Goal: Task Accomplishment & Management: Use online tool/utility

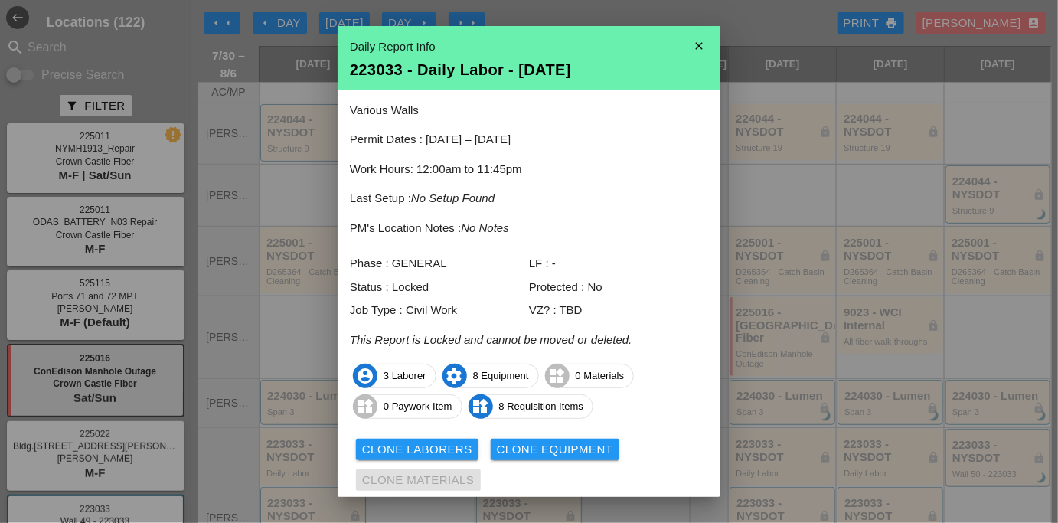
scroll to position [139, 0]
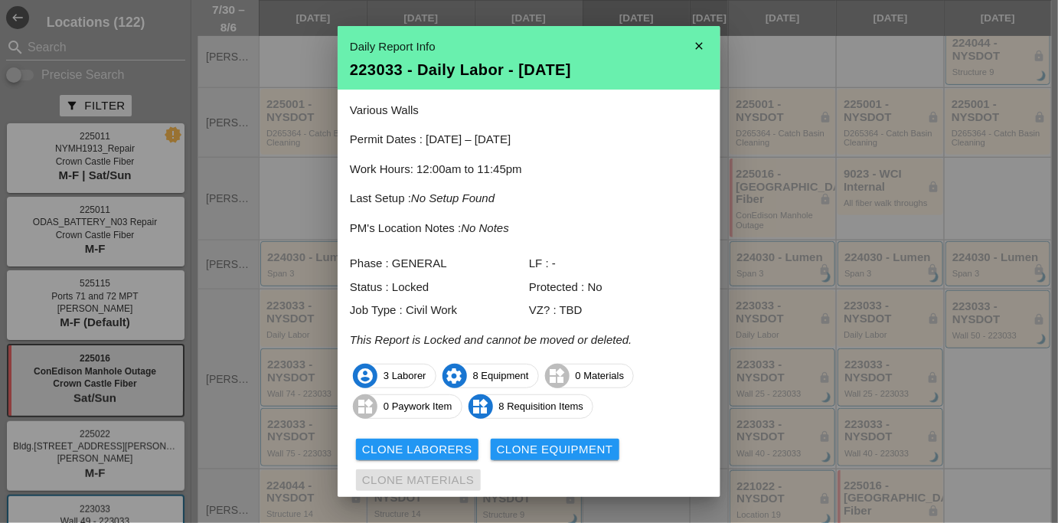
click at [693, 44] on icon "close" at bounding box center [699, 46] width 31 height 31
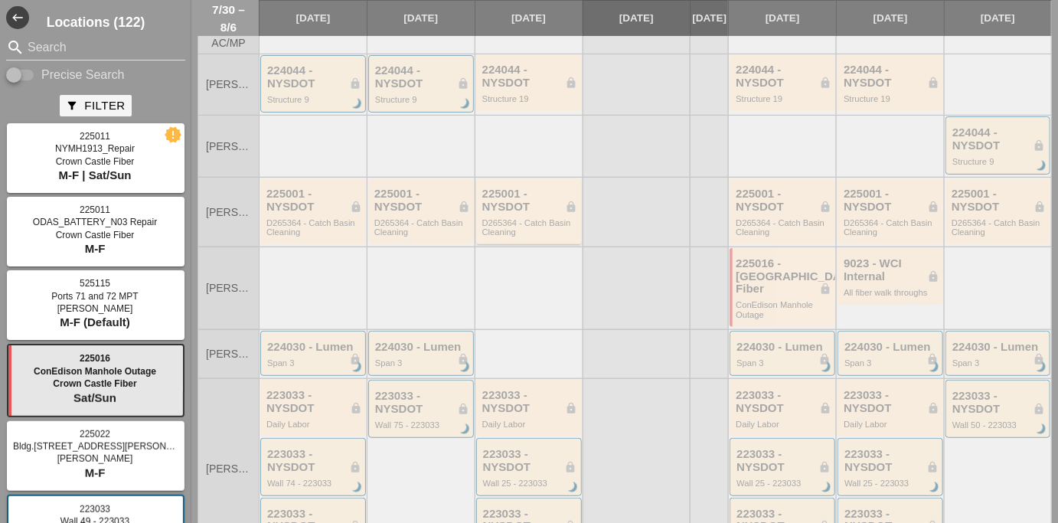
scroll to position [0, 0]
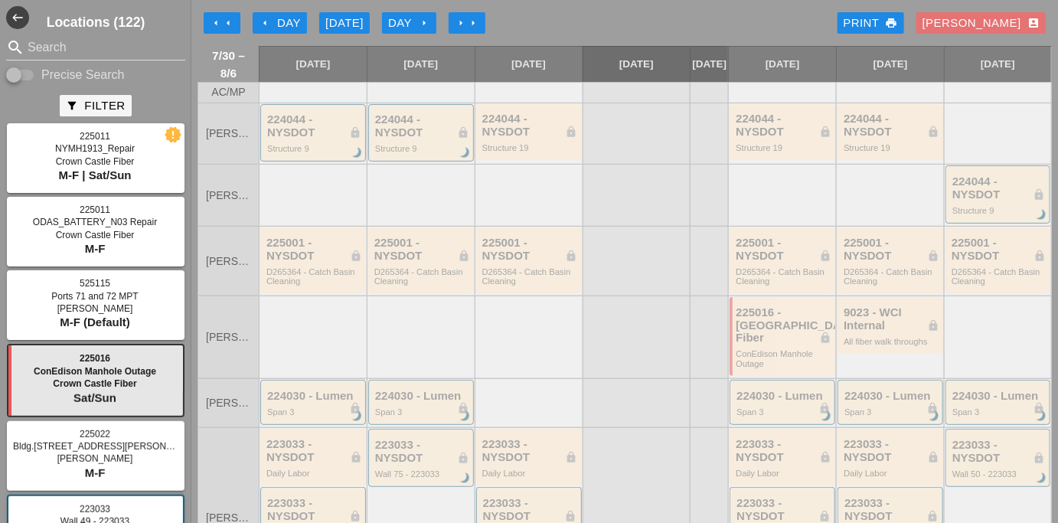
click at [471, 26] on icon "arrow_right" at bounding box center [473, 23] width 12 height 12
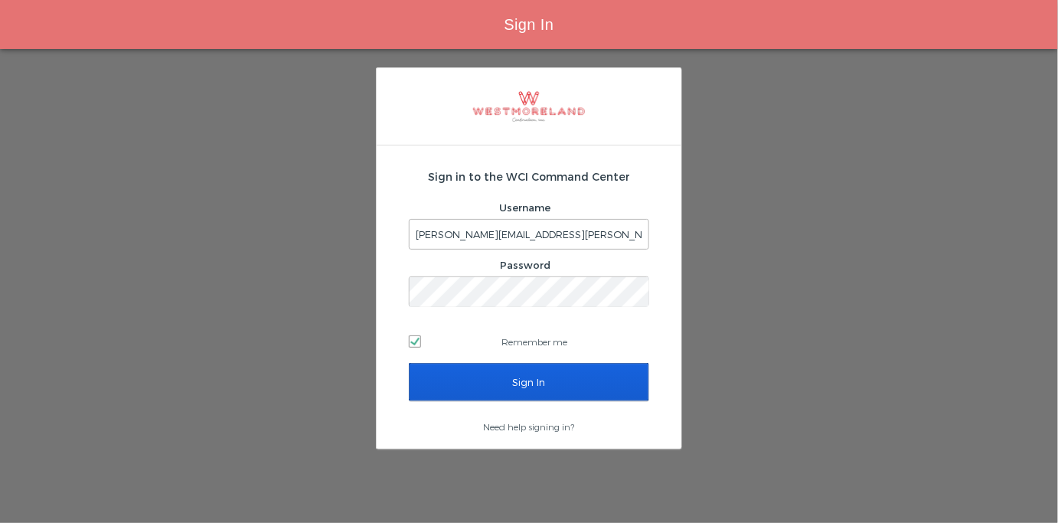
click at [486, 403] on div "Sign In" at bounding box center [529, 391] width 240 height 57
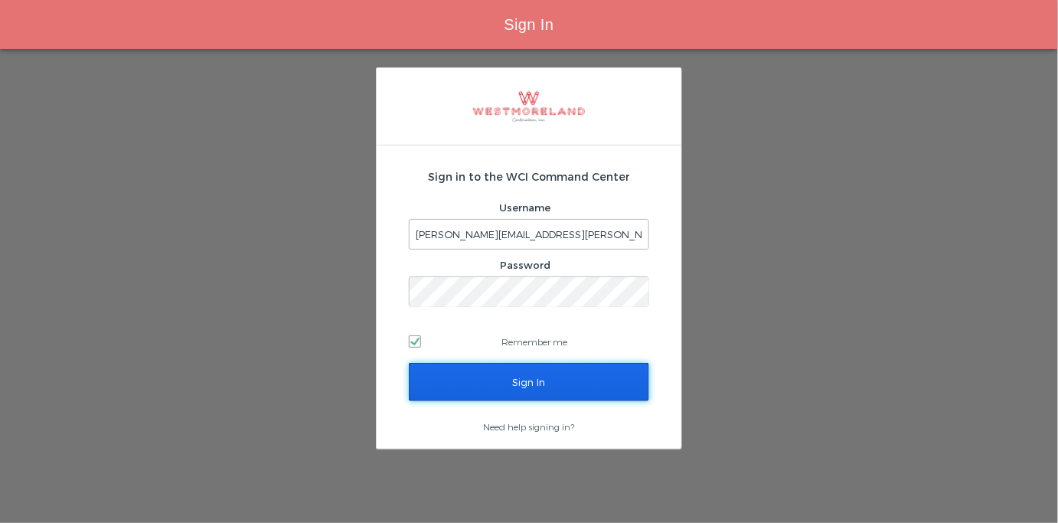
click at [471, 397] on input "Sign In" at bounding box center [529, 382] width 240 height 38
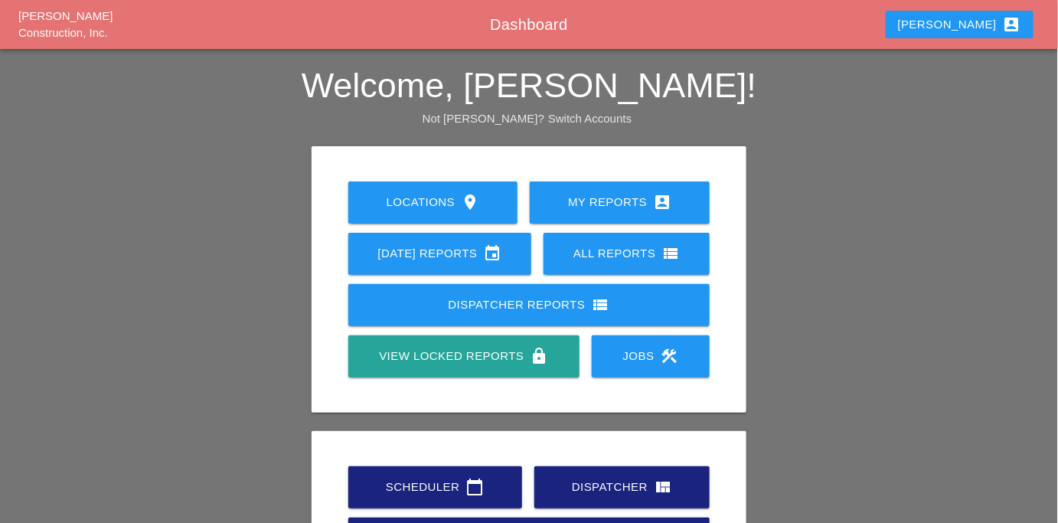
click at [480, 471] on link "Scheduler calendar_today" at bounding box center [435, 487] width 174 height 42
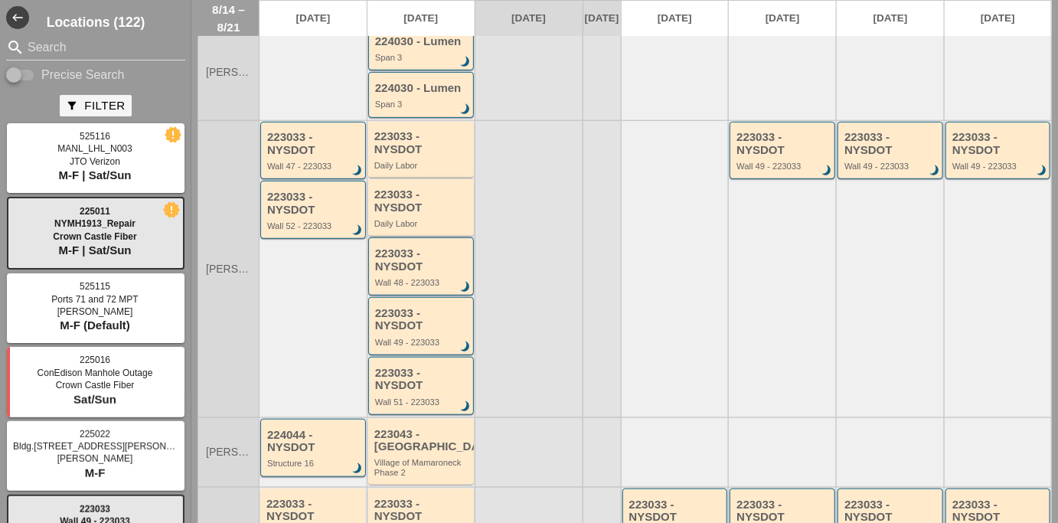
scroll to position [208, 0]
click at [384, 171] on div "Daily Labor" at bounding box center [422, 166] width 96 height 9
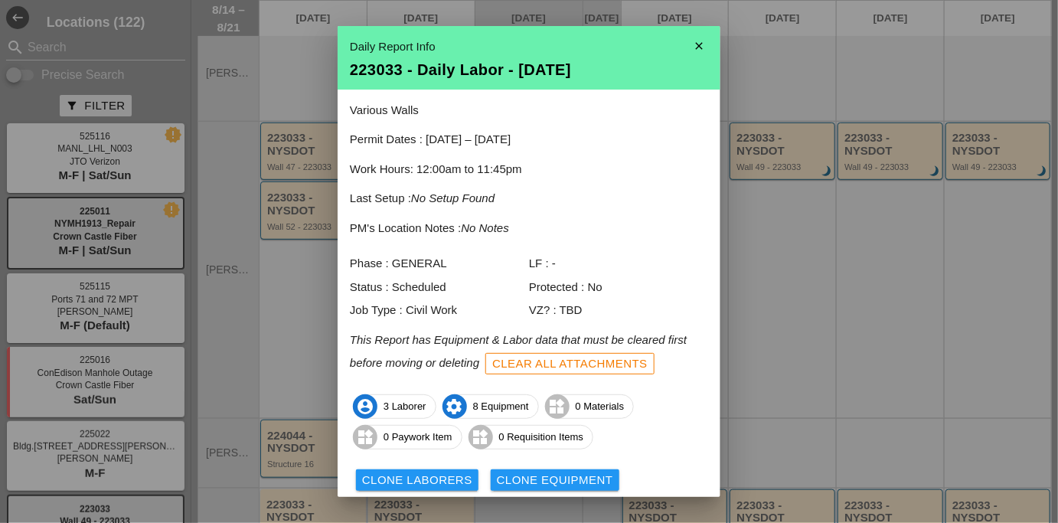
scroll to position [81, 0]
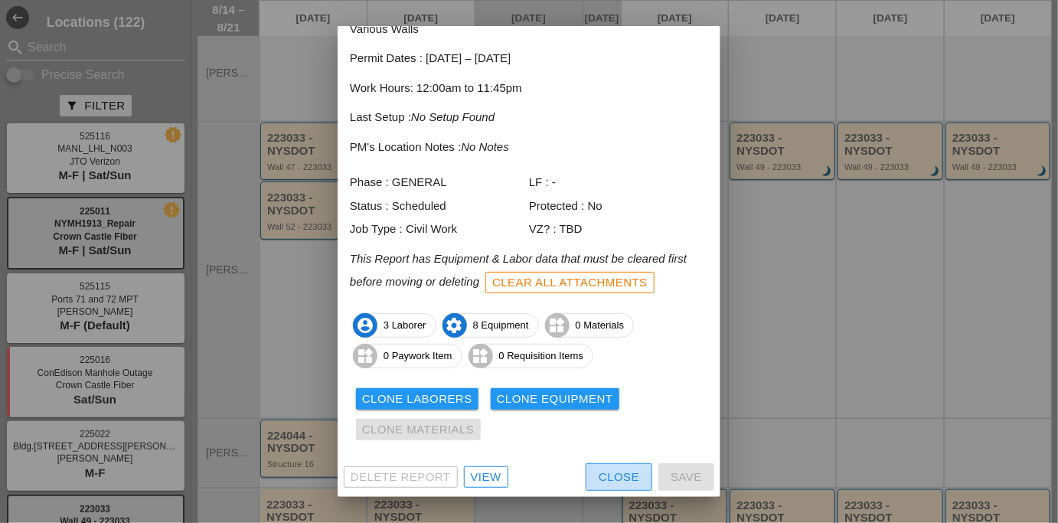
click at [599, 477] on div "Close" at bounding box center [619, 477] width 41 height 18
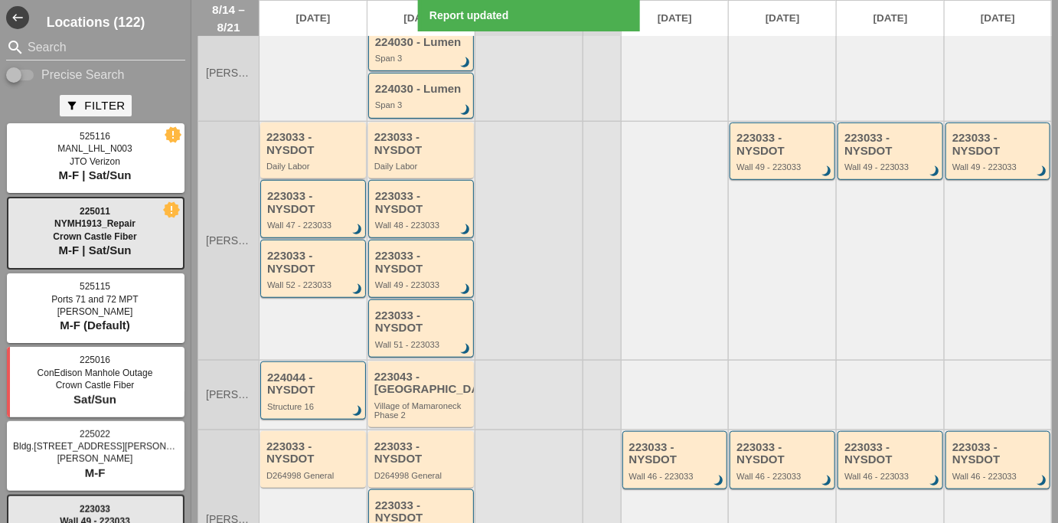
click at [292, 144] on div "223033 - NYSDOT" at bounding box center [314, 143] width 96 height 25
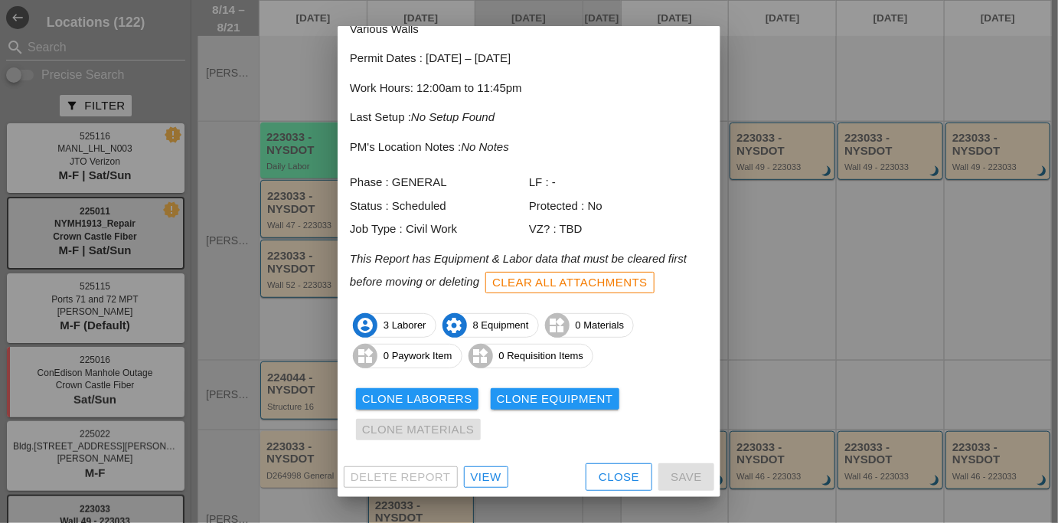
click at [419, 403] on div "Clone Laborers" at bounding box center [417, 399] width 110 height 18
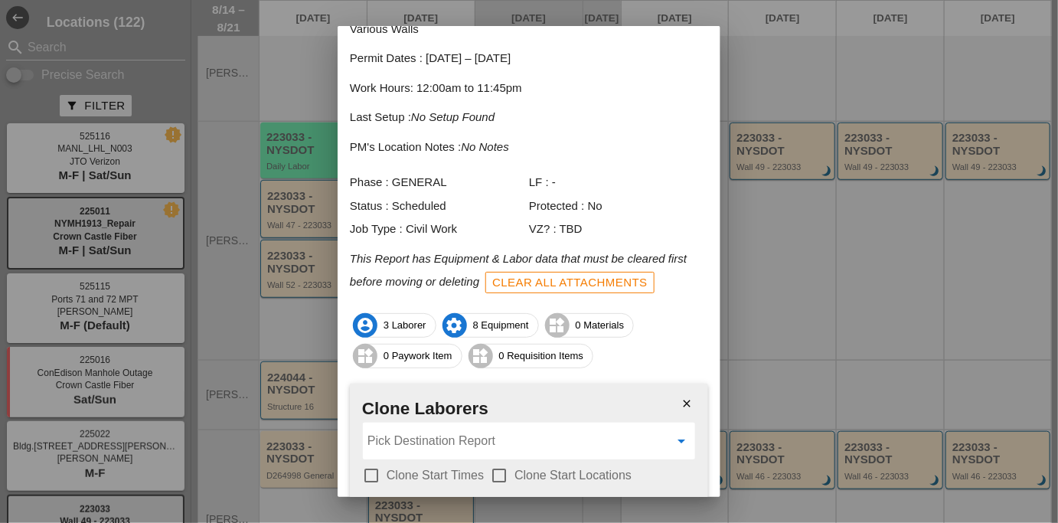
click at [500, 436] on input "Pick Destination Report" at bounding box center [518, 441] width 302 height 24
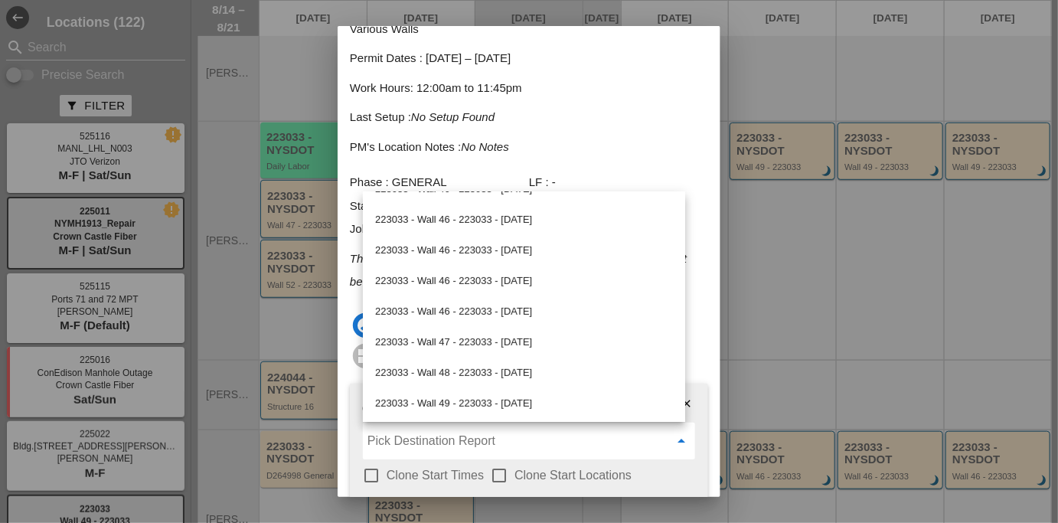
scroll to position [51, 0]
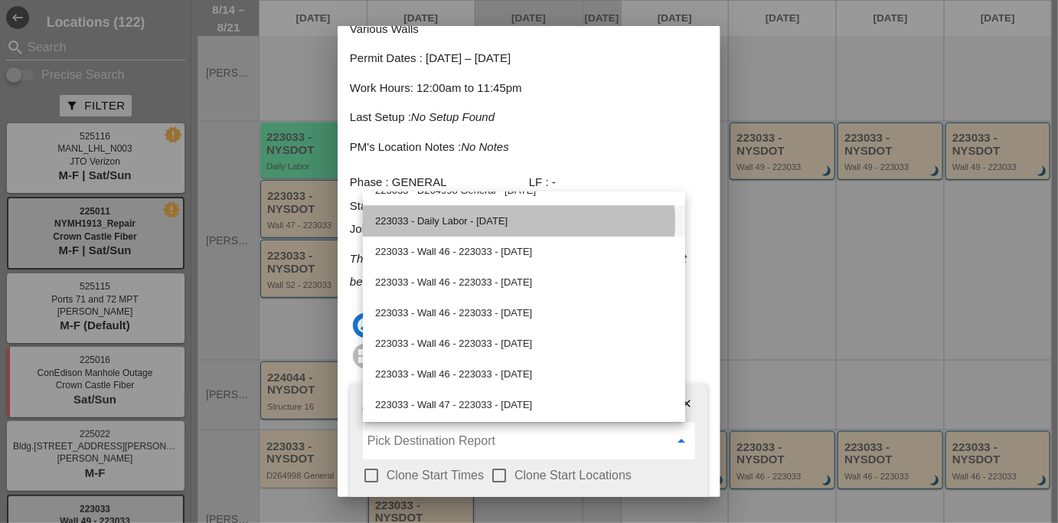
click at [470, 218] on div "223033 - Daily Labor - [DATE]" at bounding box center [524, 221] width 298 height 18
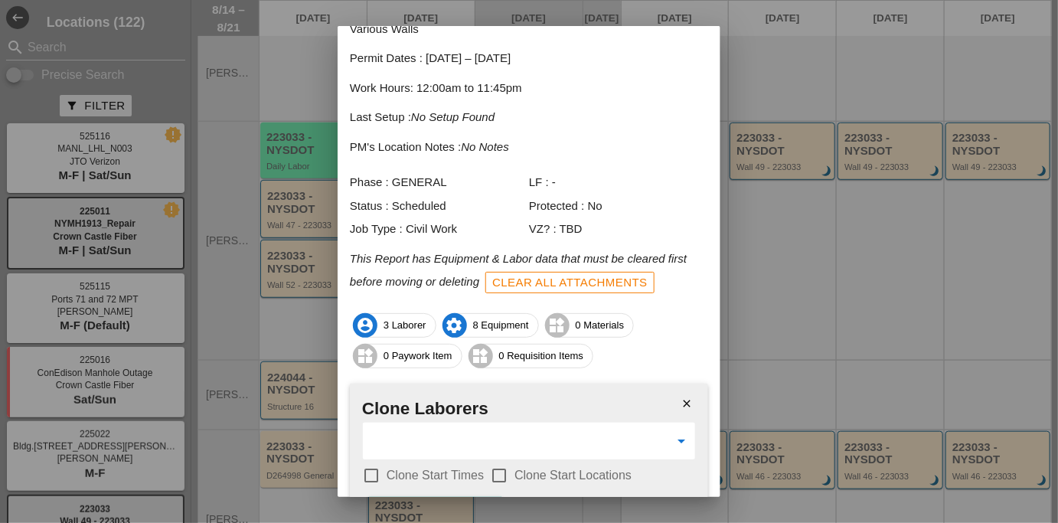
scroll to position [178, 0]
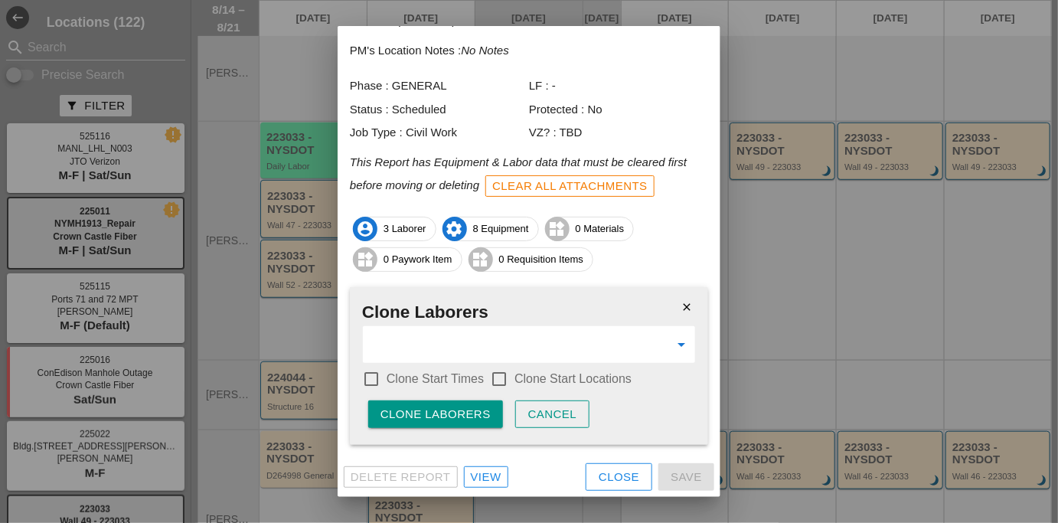
click at [395, 377] on label "Clone Start Times" at bounding box center [435, 378] width 97 height 15
click at [519, 387] on div "check_box_outline_blank Clone Start Locations" at bounding box center [561, 379] width 142 height 18
click at [512, 382] on div "check_box_outline_blank Clone Start Locations" at bounding box center [561, 379] width 142 height 18
click at [498, 377] on div at bounding box center [499, 379] width 26 height 26
click at [464, 407] on div "Clone Laborers" at bounding box center [435, 415] width 110 height 18
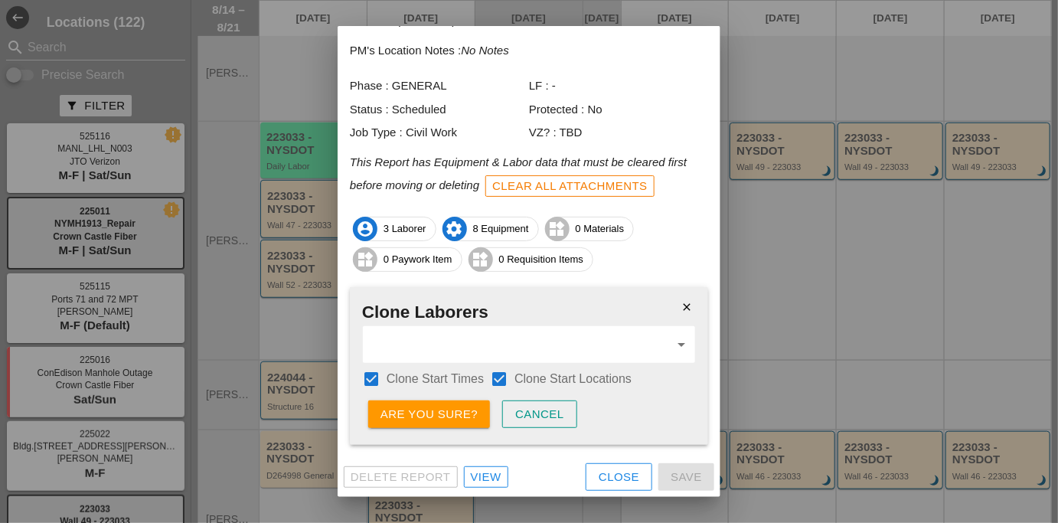
click at [464, 407] on div "Are you sure?" at bounding box center [428, 415] width 97 height 18
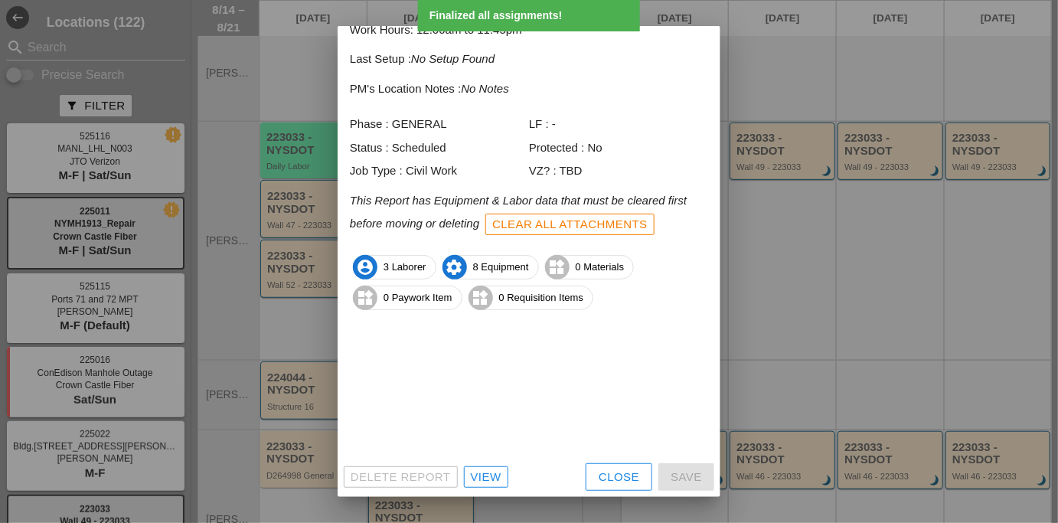
scroll to position [81, 0]
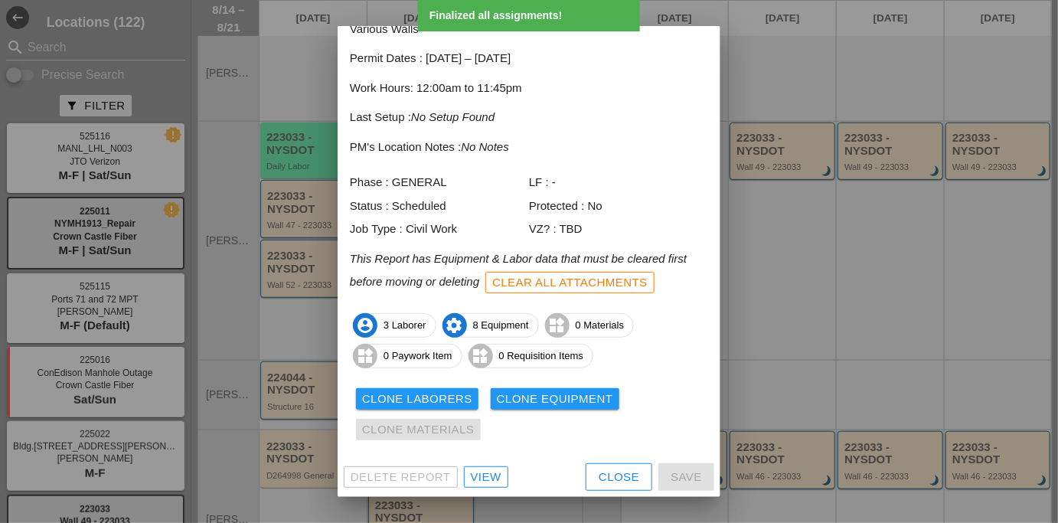
click at [531, 401] on div "Clone Equipment" at bounding box center [555, 399] width 116 height 18
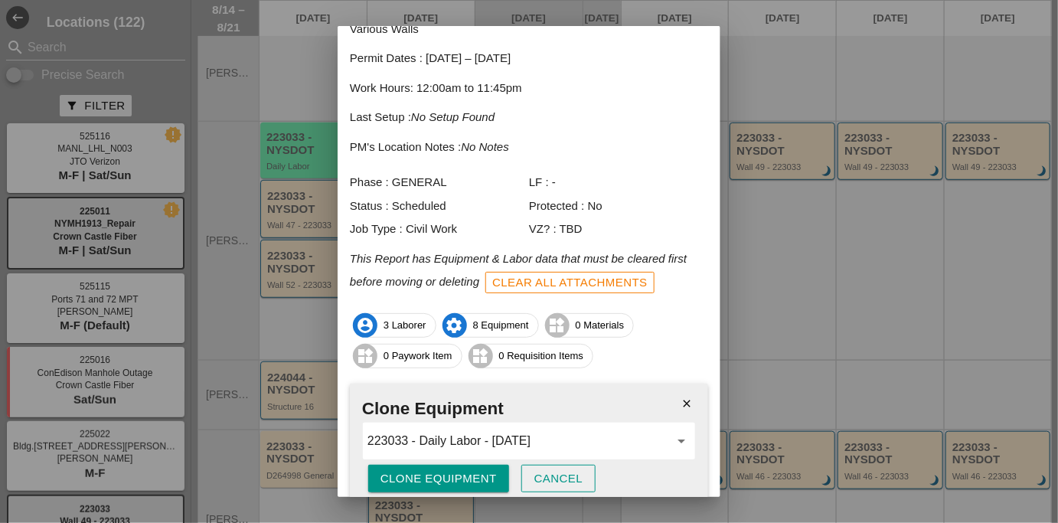
scroll to position [145, 0]
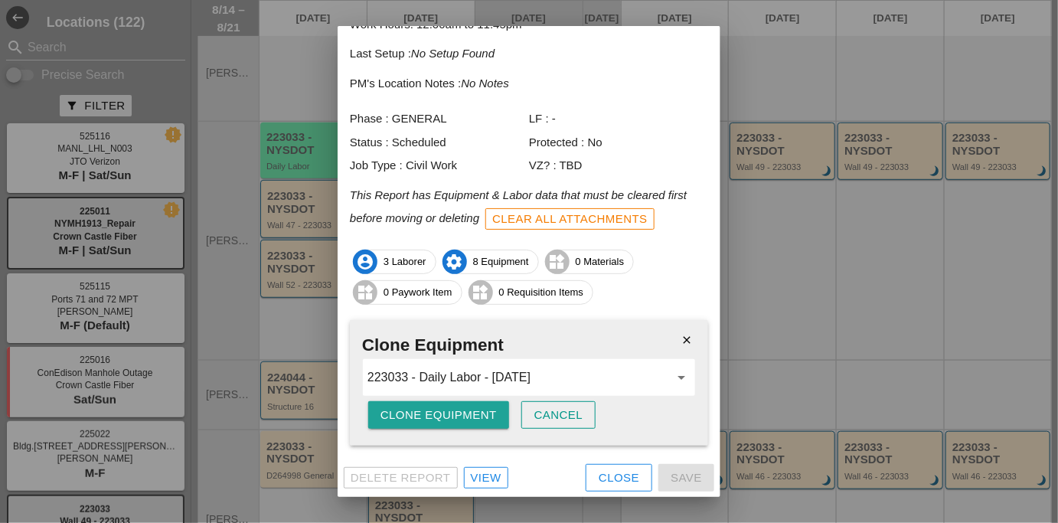
click at [468, 424] on button "Clone Equipment" at bounding box center [438, 415] width 141 height 28
click at [468, 424] on button "Are you sure?" at bounding box center [429, 415] width 122 height 28
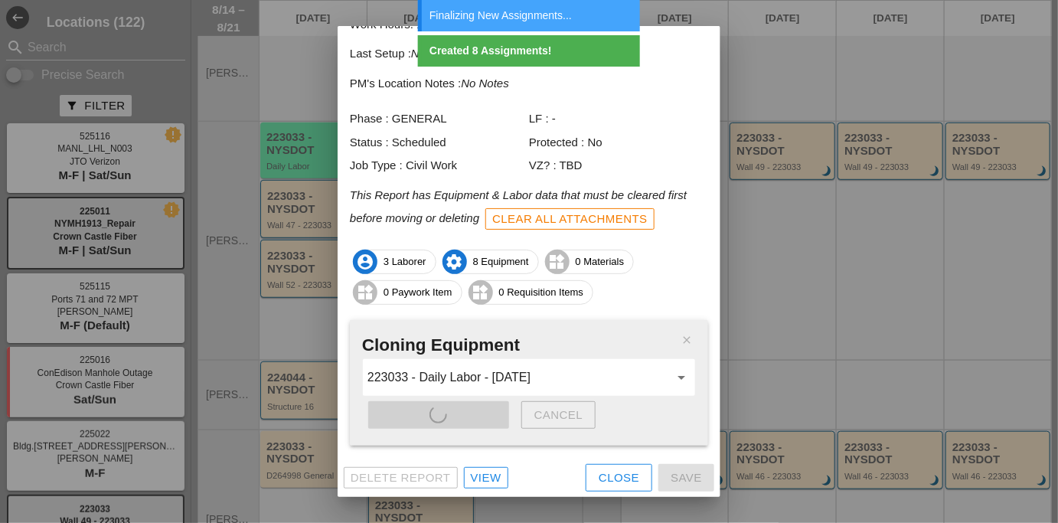
click at [673, 340] on h2 "Cloning Equipment" at bounding box center [529, 345] width 334 height 26
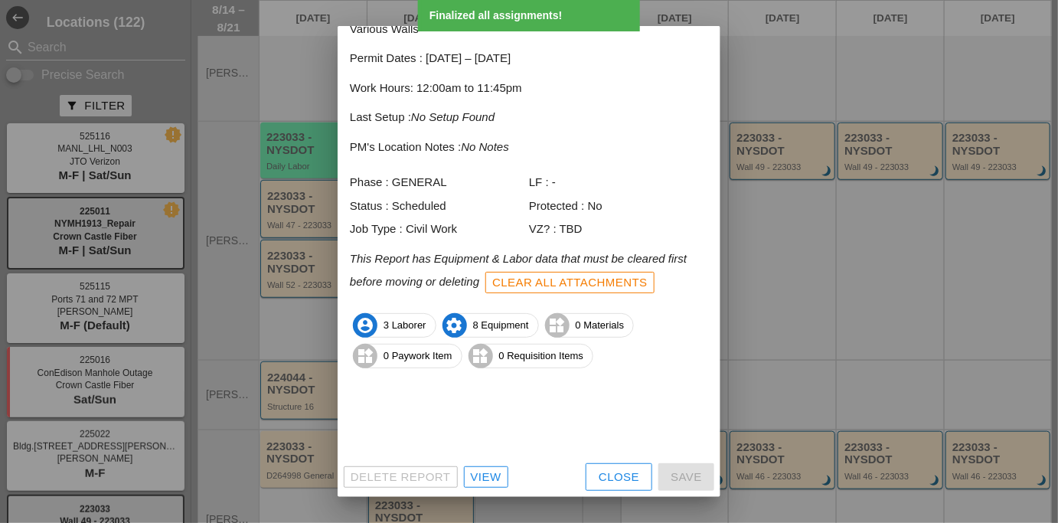
scroll to position [81, 0]
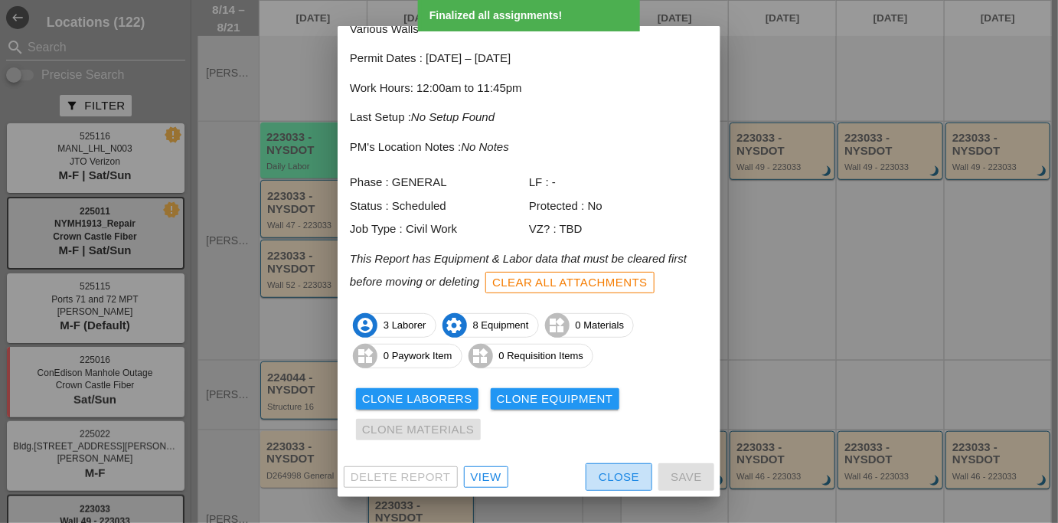
click at [606, 473] on div "Close" at bounding box center [619, 477] width 41 height 18
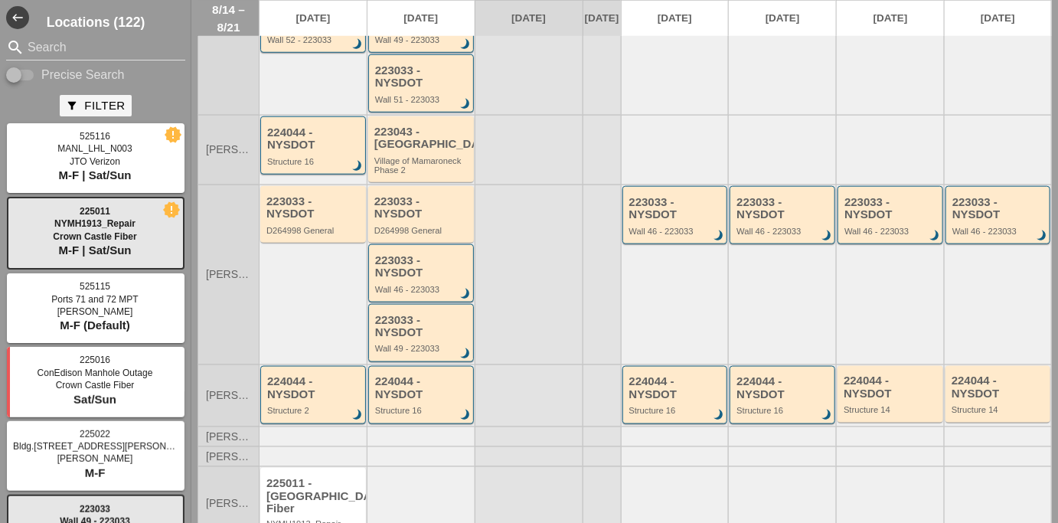
scroll to position [454, 0]
click at [408, 205] on div "223033 - NYSDOT" at bounding box center [422, 206] width 96 height 25
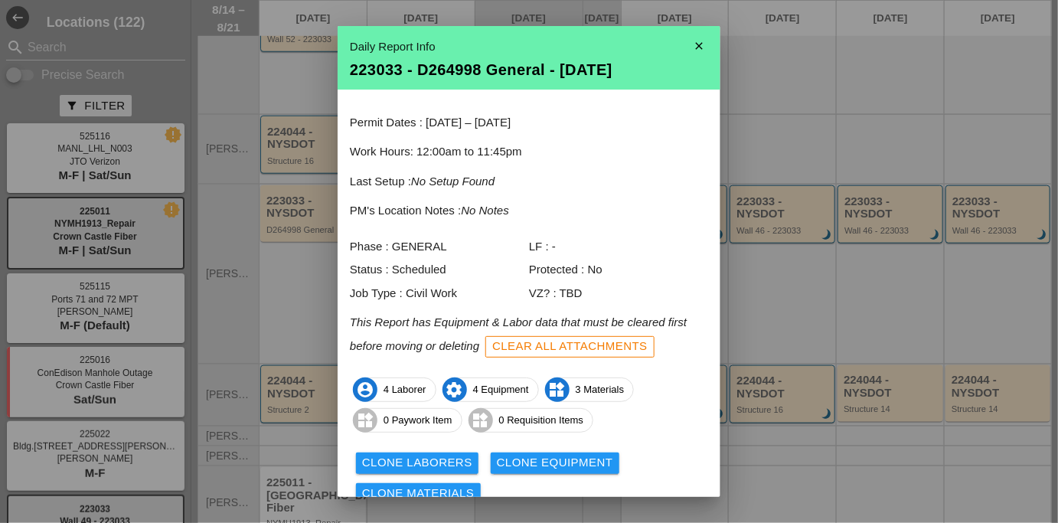
scroll to position [64, 0]
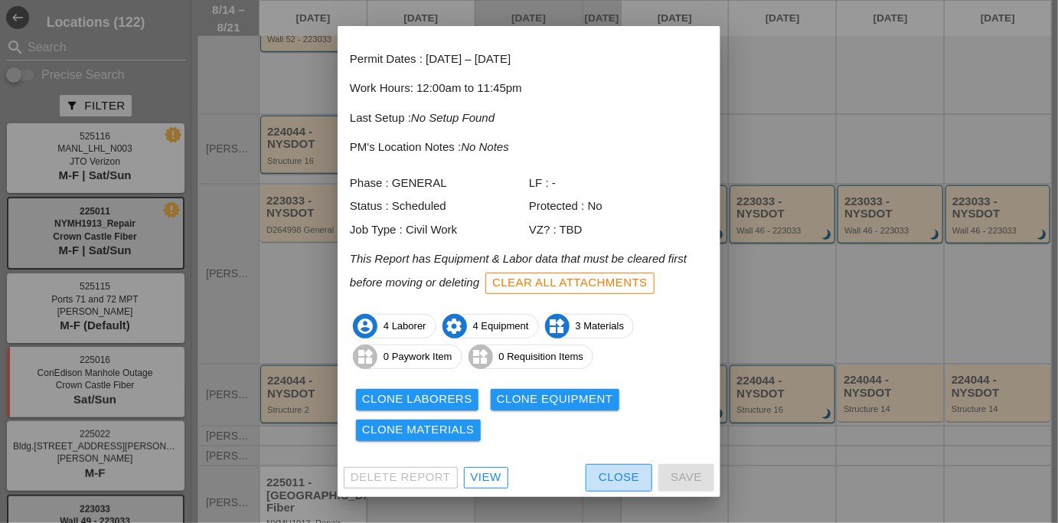
click at [596, 464] on button "Close" at bounding box center [619, 478] width 67 height 28
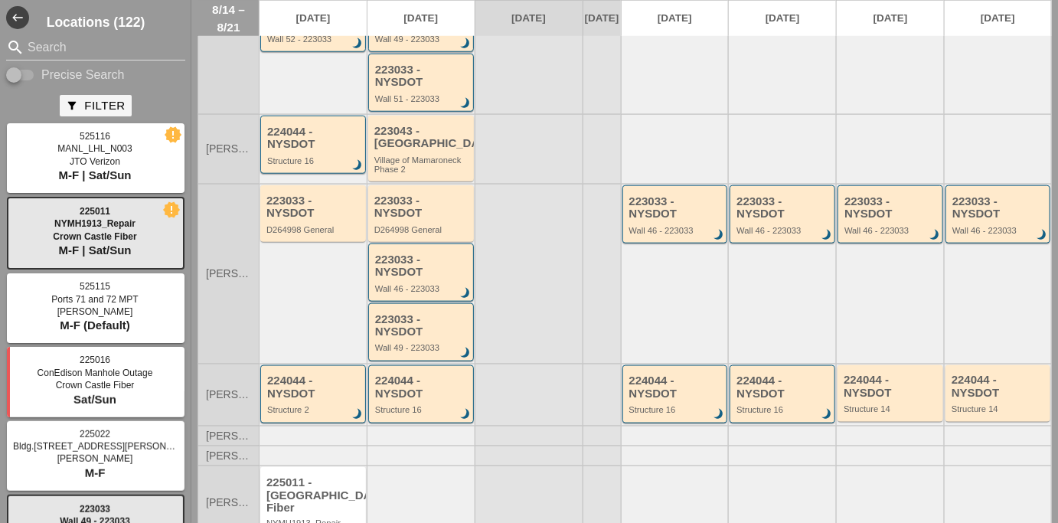
scroll to position [502, 0]
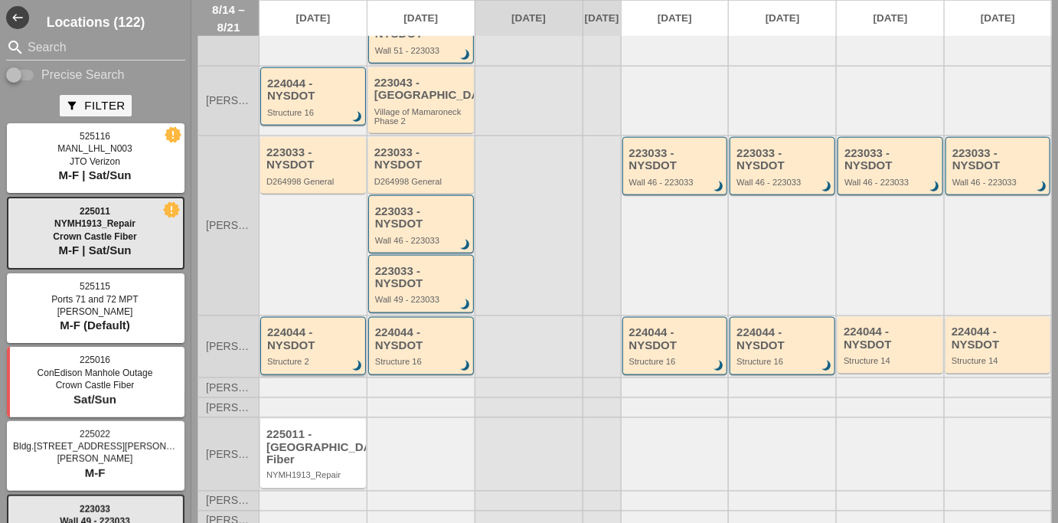
click at [338, 351] on div "224044 - NYSDOT" at bounding box center [314, 338] width 94 height 25
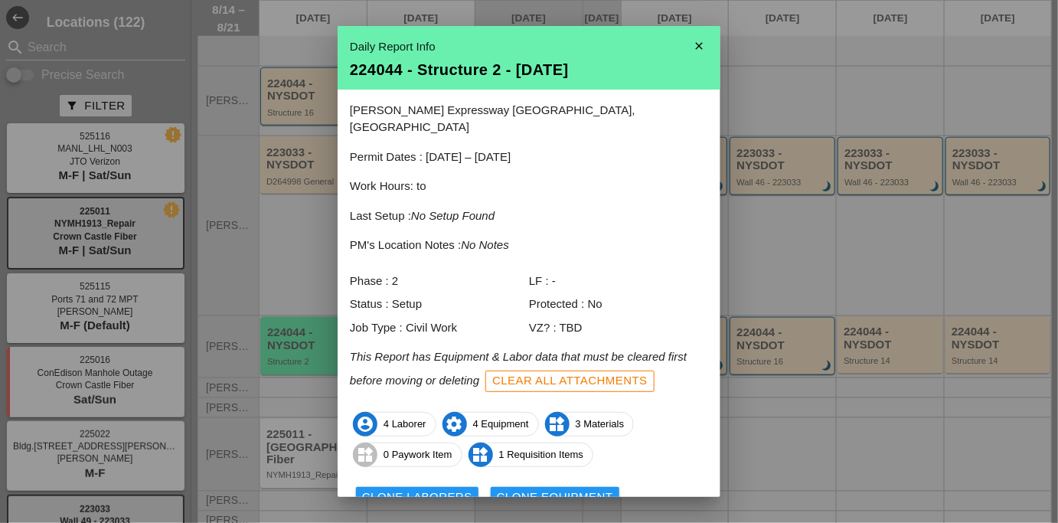
scroll to position [81, 0]
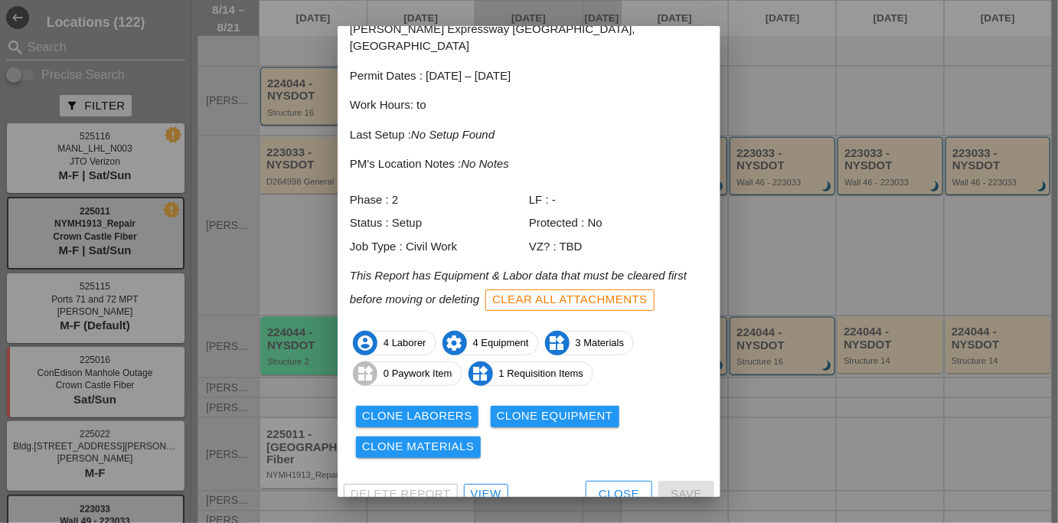
click at [413, 401] on div "Clone Laborers Clone Equipment Clone Materials" at bounding box center [529, 431] width 358 height 61
click at [425, 407] on div "Clone Laborers" at bounding box center [417, 416] width 110 height 18
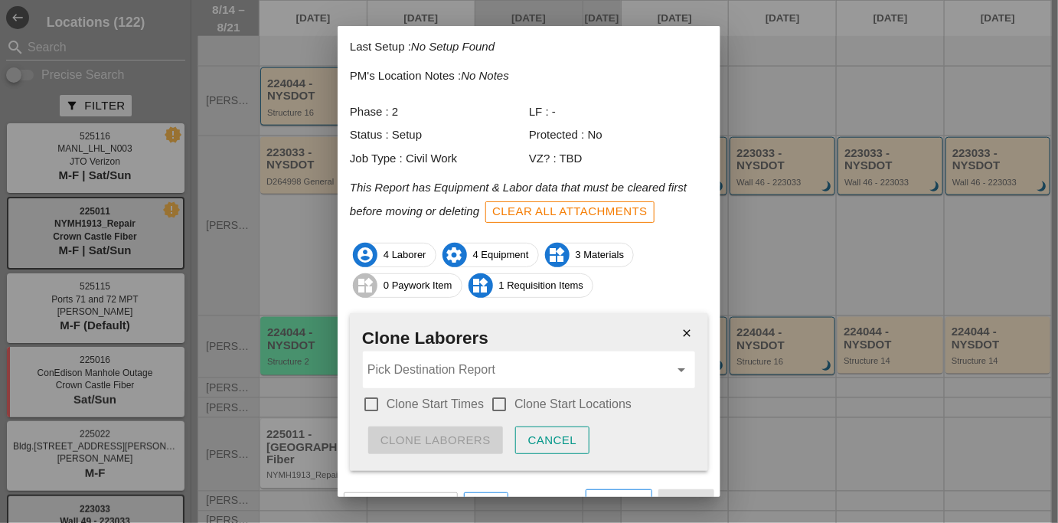
scroll to position [178, 0]
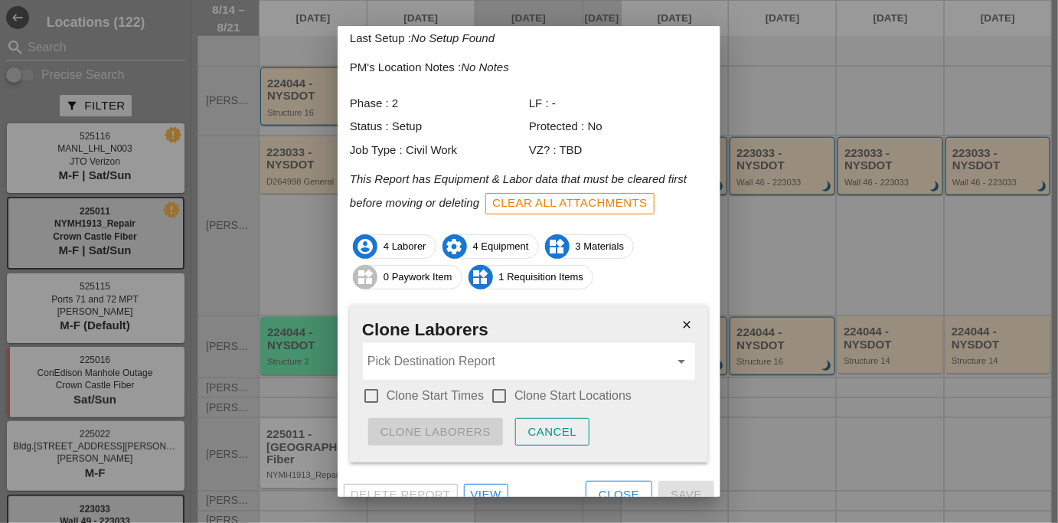
click at [631, 481] on button "Close" at bounding box center [619, 495] width 67 height 28
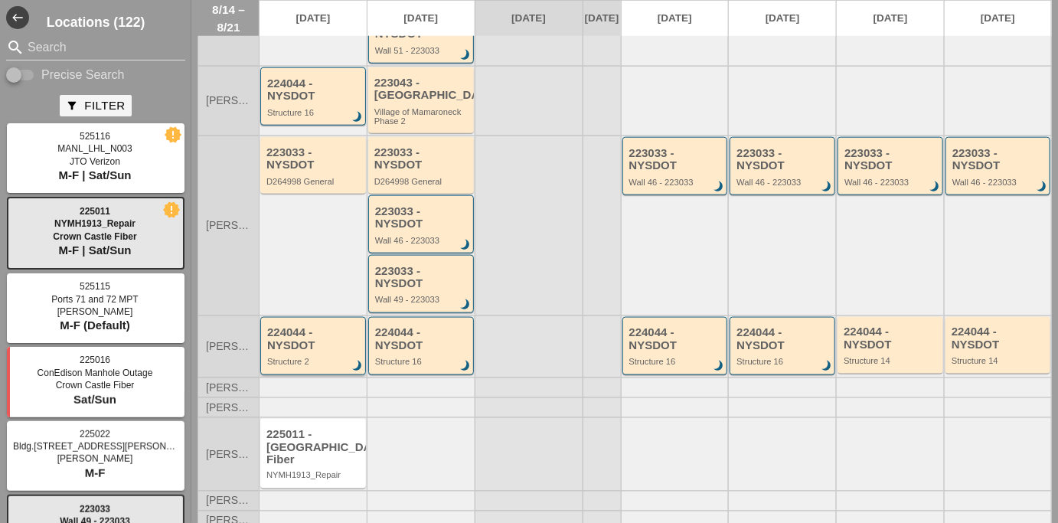
click at [305, 351] on div "224044 - NYSDOT" at bounding box center [314, 338] width 94 height 25
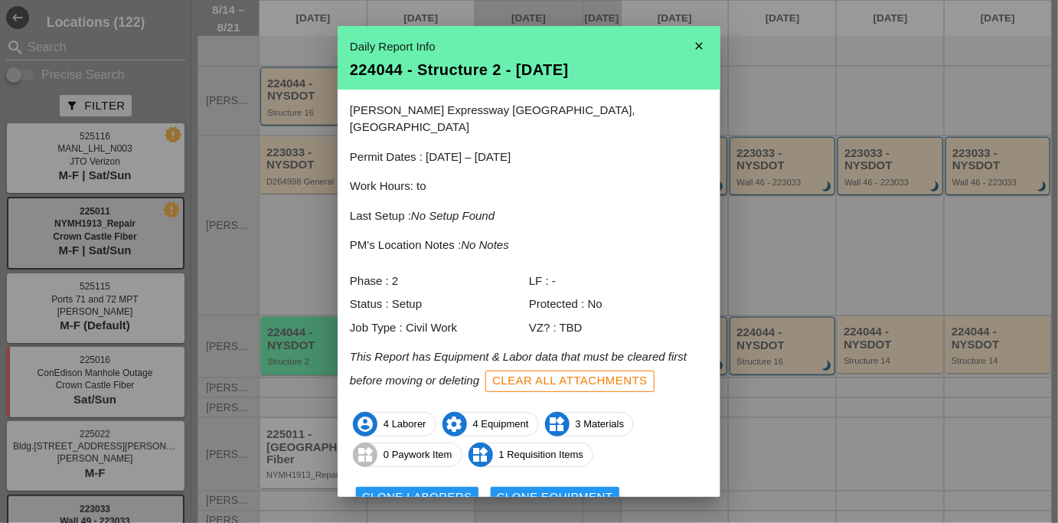
scroll to position [81, 0]
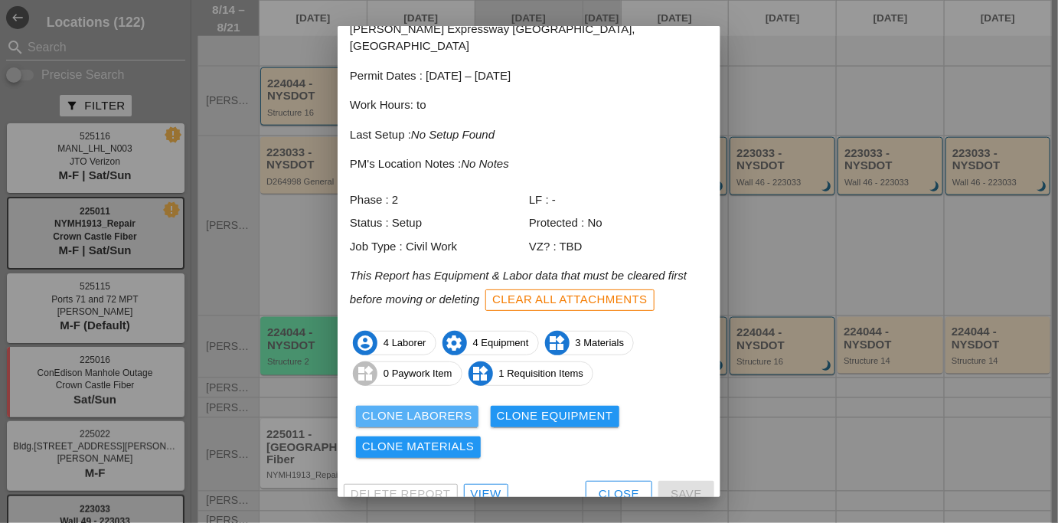
click at [394, 407] on div "Clone Laborers" at bounding box center [417, 416] width 110 height 18
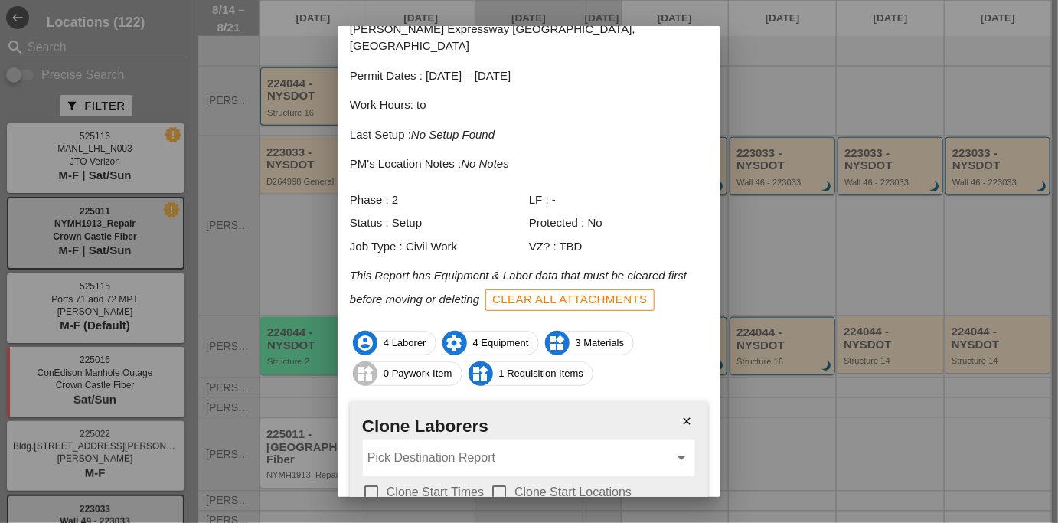
click at [450, 455] on div "Pick Destination Report arrow_drop_down" at bounding box center [529, 457] width 332 height 37
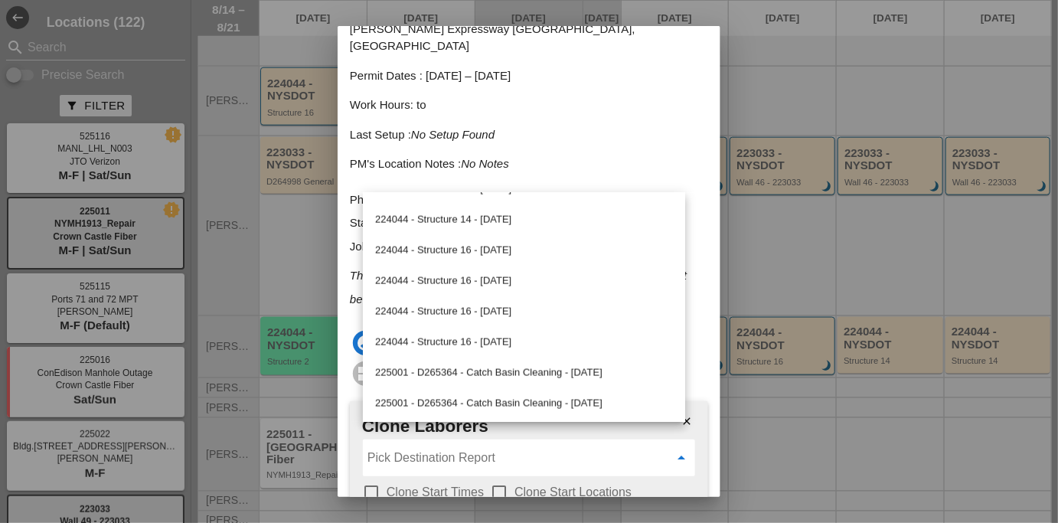
scroll to position [667, 0]
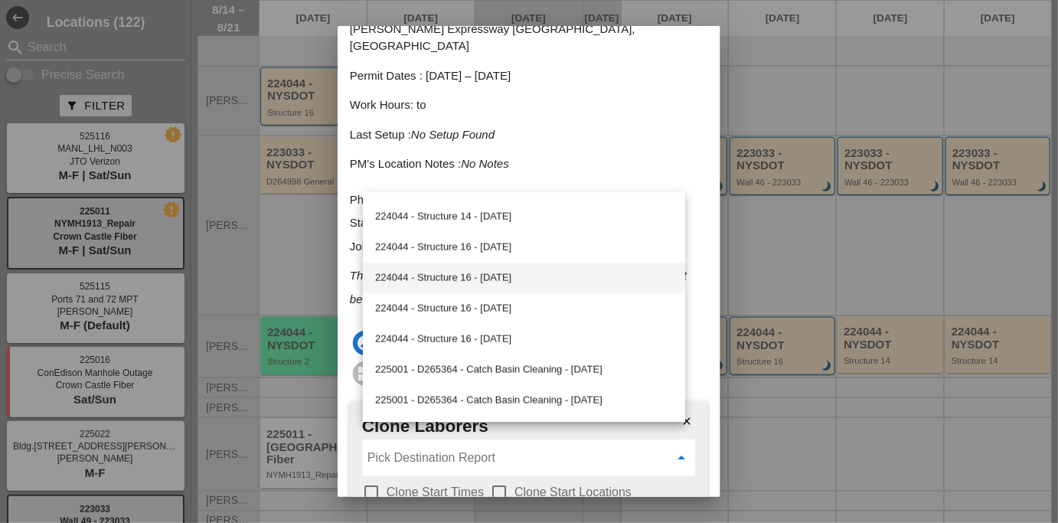
click at [424, 277] on div "224044 - Structure 16 - [DATE]" at bounding box center [524, 278] width 298 height 18
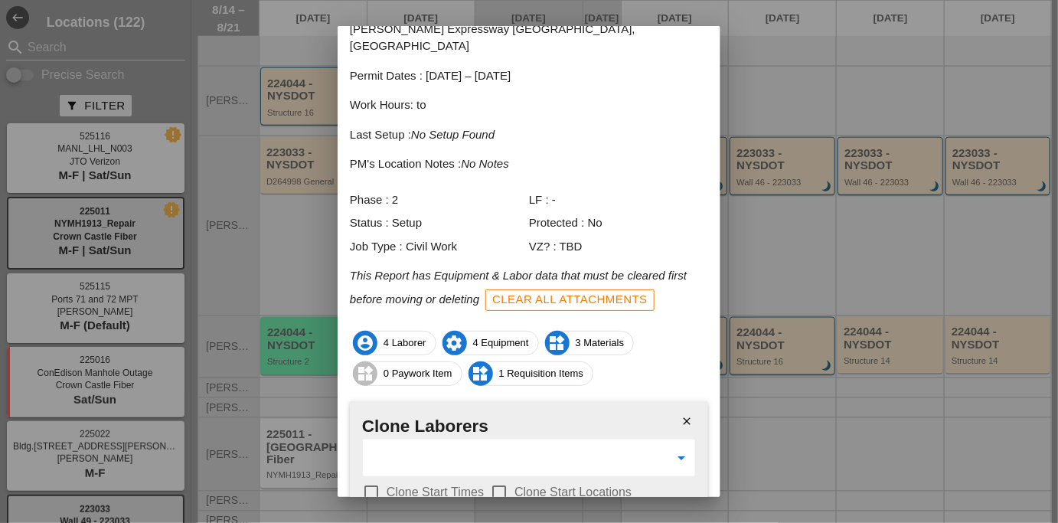
scroll to position [178, 0]
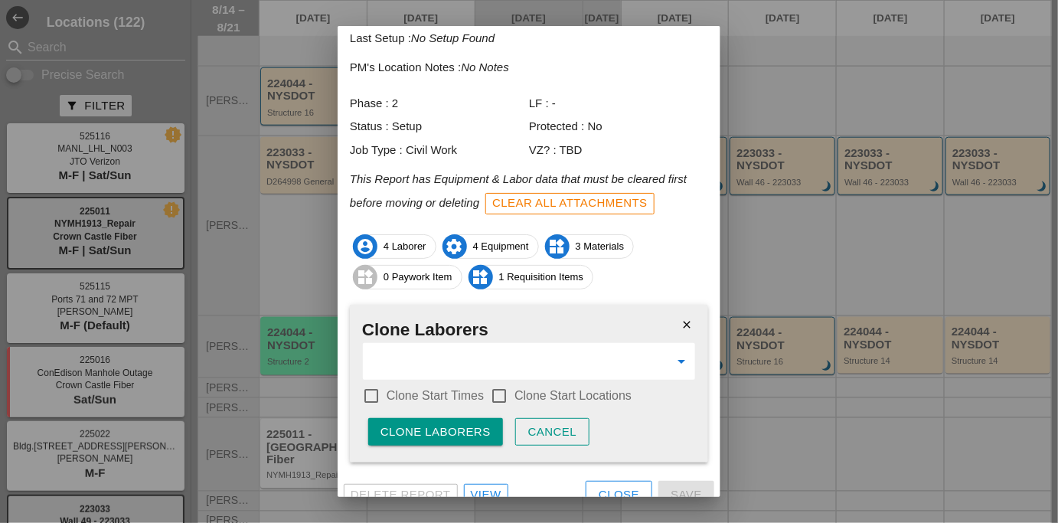
click at [423, 388] on label "Clone Start Times" at bounding box center [435, 395] width 97 height 15
click at [498, 383] on div at bounding box center [499, 396] width 26 height 26
click at [485, 418] on button "Clone Laborers" at bounding box center [435, 432] width 135 height 28
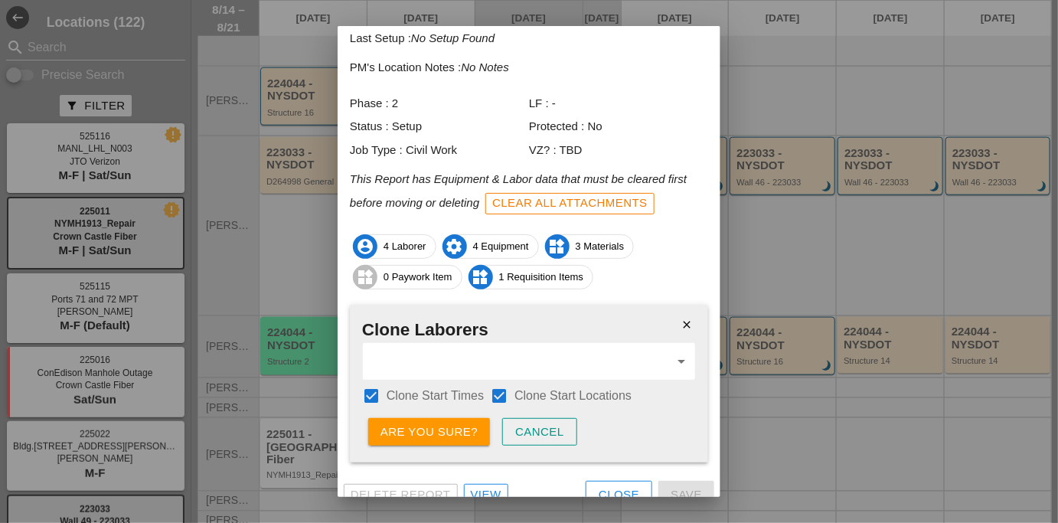
click at [485, 418] on button "Are you sure?" at bounding box center [429, 432] width 122 height 28
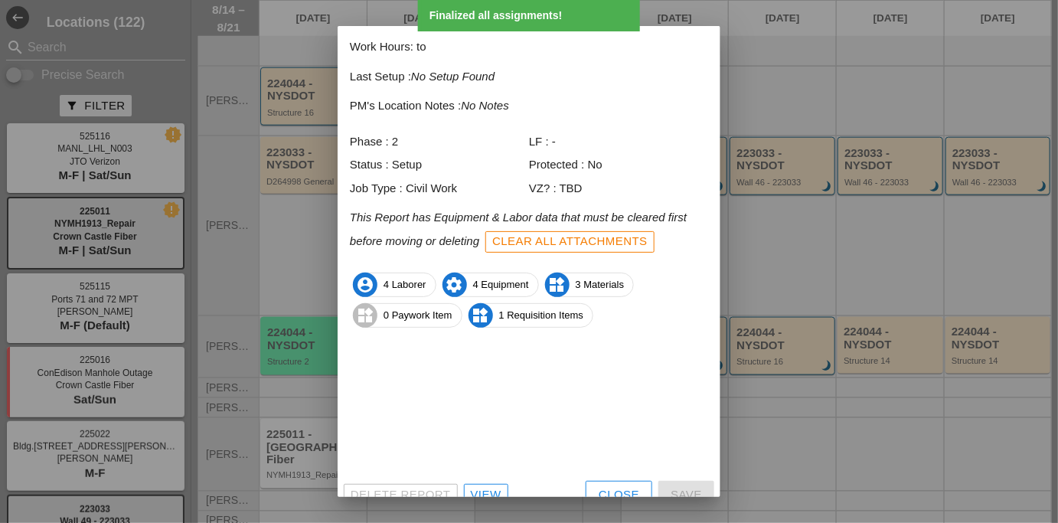
scroll to position [81, 0]
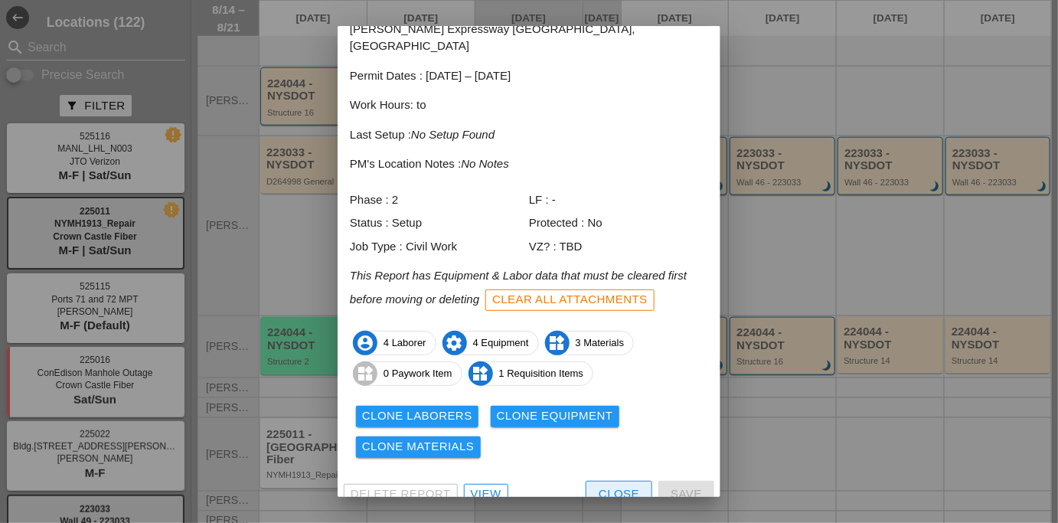
drag, startPoint x: 577, startPoint y: 474, endPoint x: 545, endPoint y: 429, distance: 54.8
click at [545, 429] on div "close Daily Report Info 224044 - Structure 2 - [DATE] [PERSON_NAME] Expressway …" at bounding box center [529, 229] width 383 height 569
click at [531, 401] on div "Clone Laborers Clone Equipment Clone Materials" at bounding box center [529, 431] width 358 height 61
click at [531, 407] on div "Clone Equipment" at bounding box center [555, 416] width 116 height 18
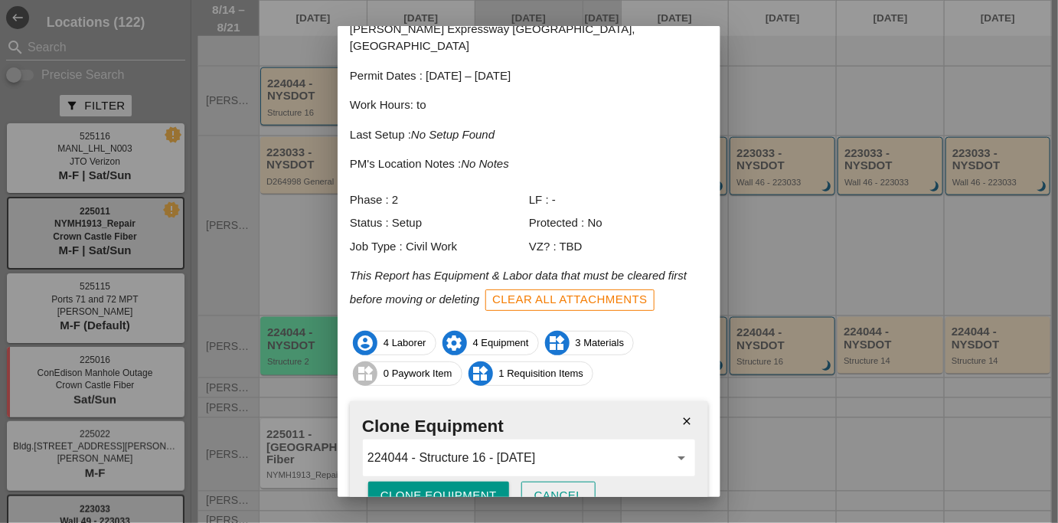
click at [498, 481] on button "Clone Equipment" at bounding box center [438, 495] width 141 height 28
click at [498, 479] on div "close Clone Equipment 224044 - Structure 16 - [DATE] arrow_drop_down Are you su…" at bounding box center [529, 464] width 358 height 126
click at [472, 487] on div "Are you sure?" at bounding box center [428, 496] width 97 height 18
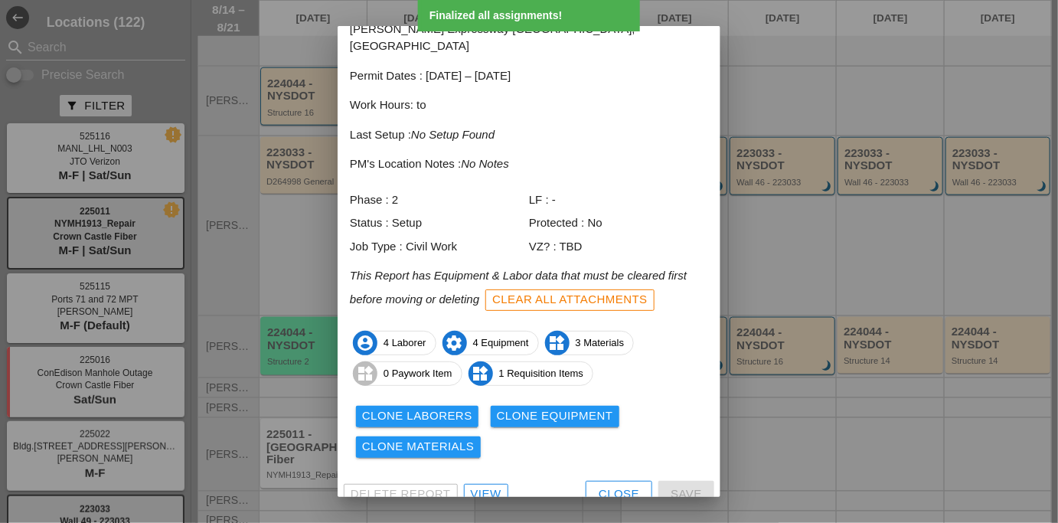
click at [588, 481] on button "Close" at bounding box center [619, 495] width 67 height 28
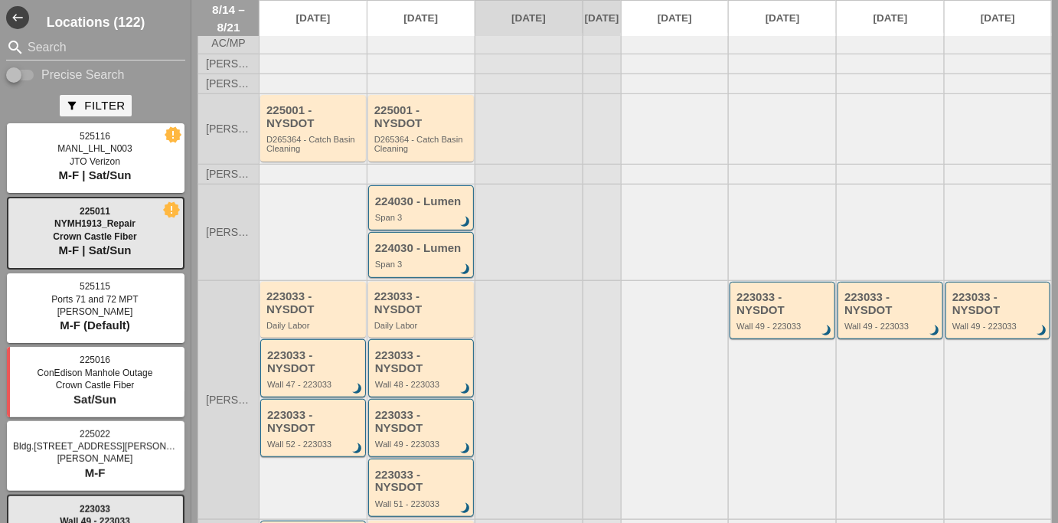
scroll to position [48, 0]
click at [423, 150] on div "D265364 - Catch Basin Cleaning" at bounding box center [422, 144] width 96 height 19
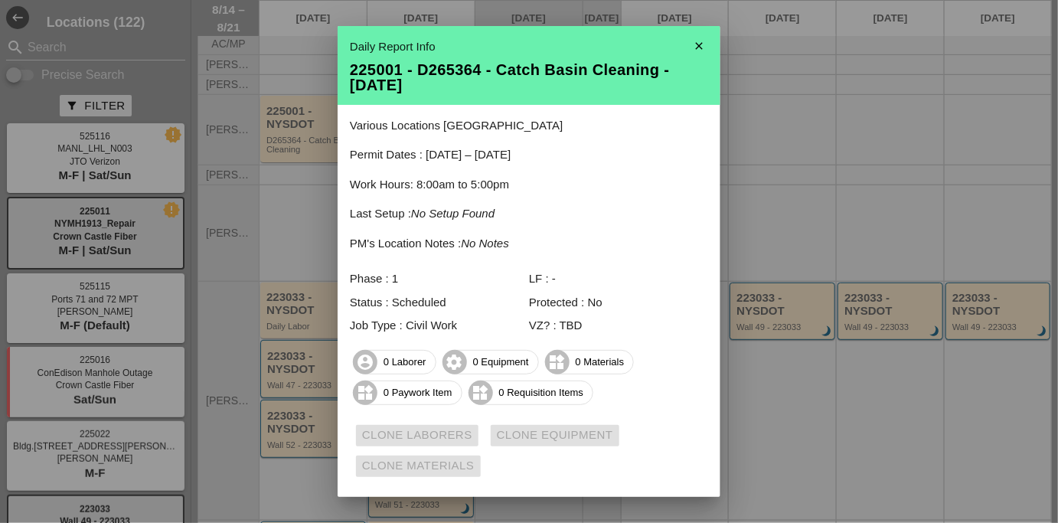
scroll to position [37, 0]
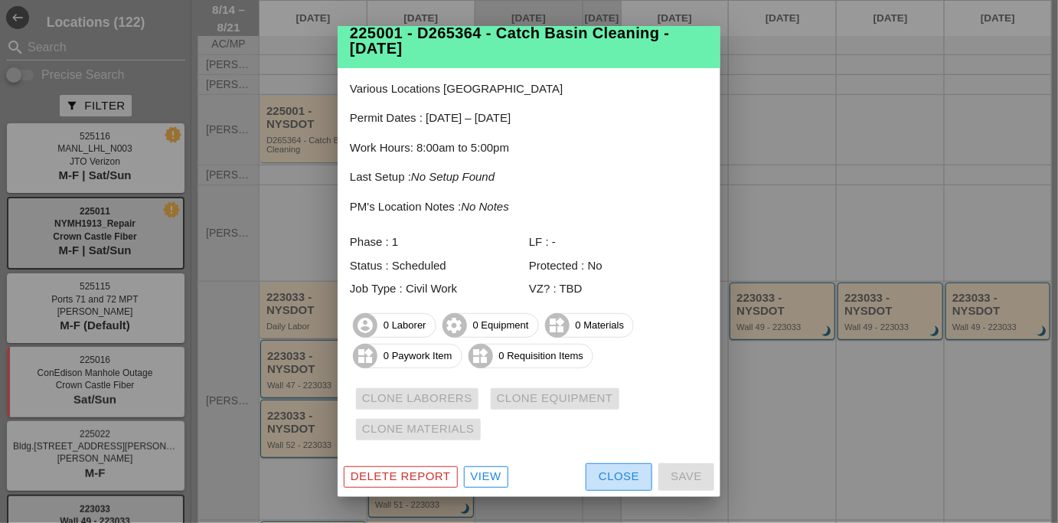
click at [599, 473] on div "Close" at bounding box center [619, 477] width 41 height 18
